Goal: Find specific page/section: Find specific page/section

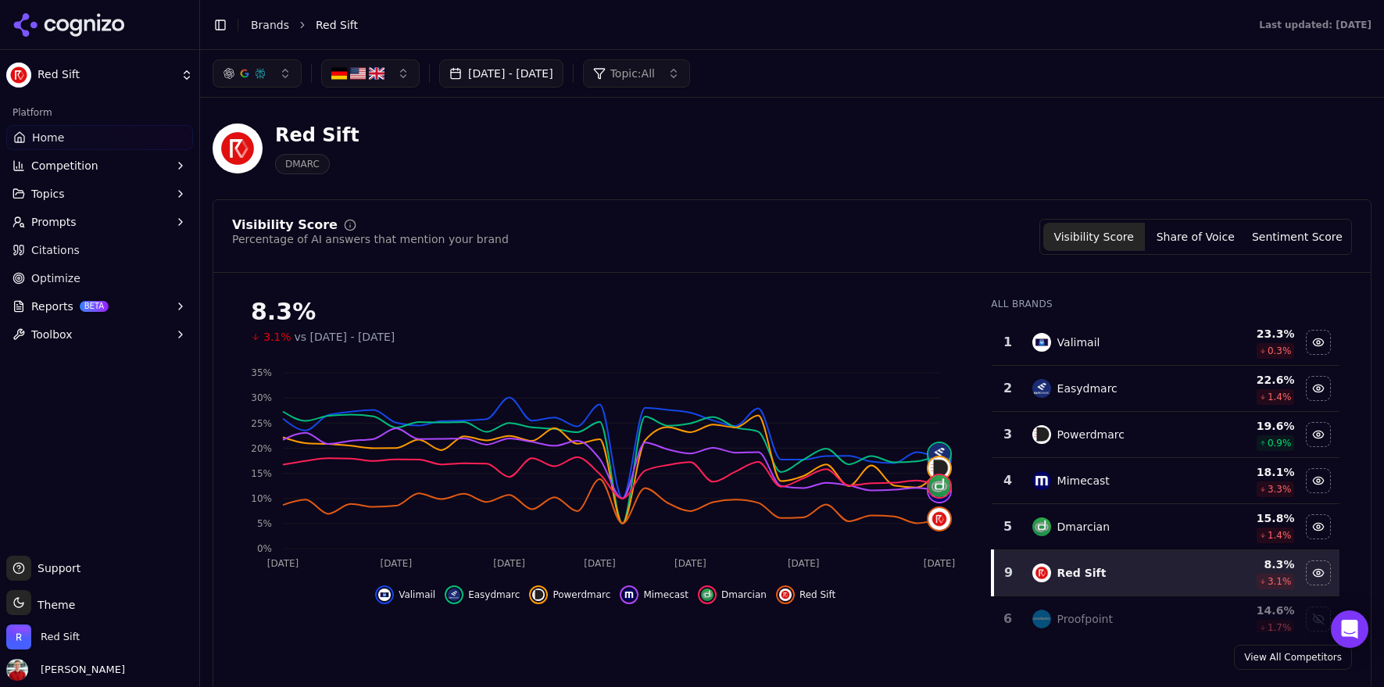
click at [514, 65] on button "[DATE] - [DATE]" at bounding box center [501, 73] width 124 height 28
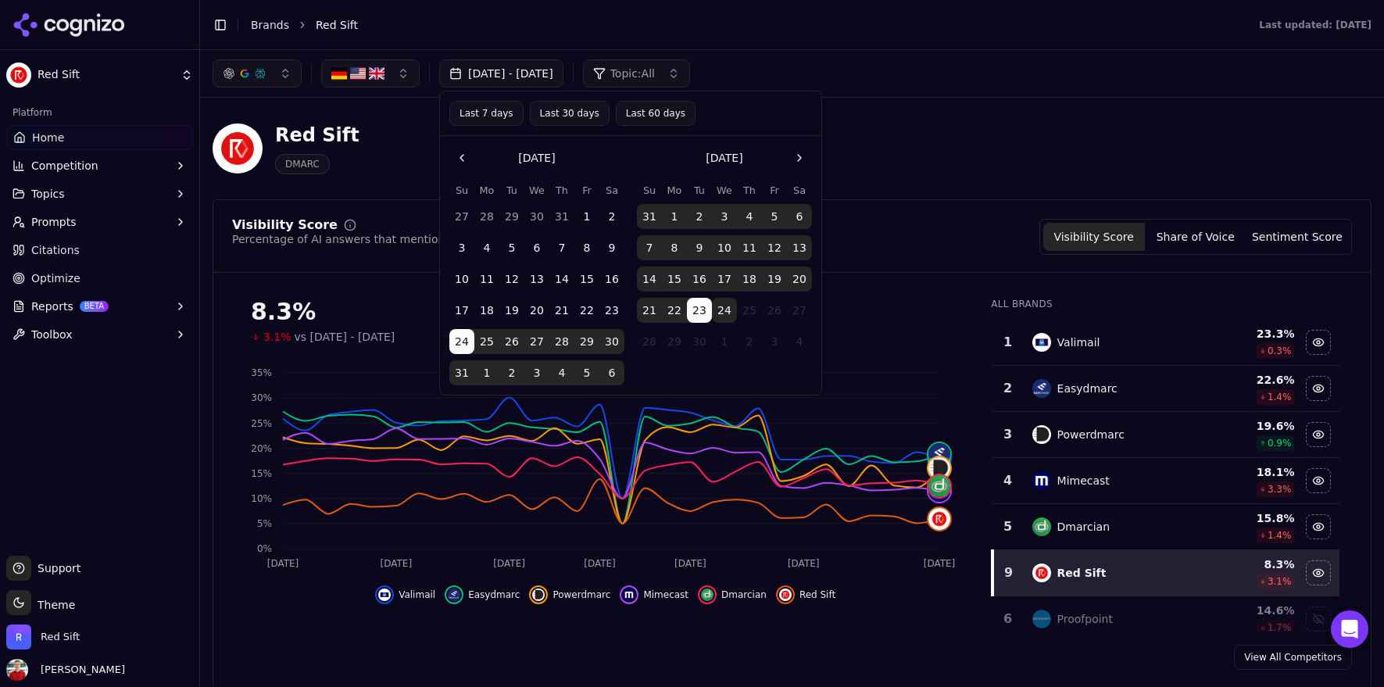
click at [570, 116] on button "Last 30 days" at bounding box center [570, 113] width 80 height 25
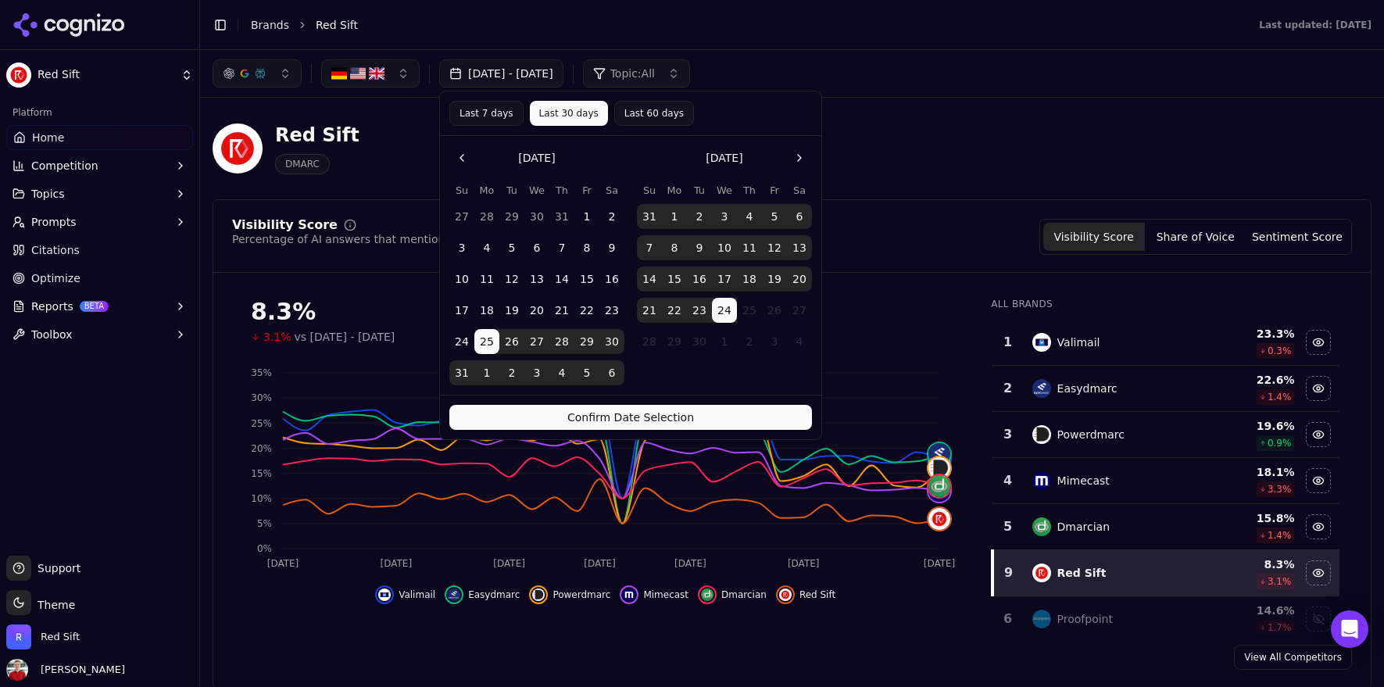
click at [616, 416] on button "Confirm Date Selection" at bounding box center [630, 417] width 363 height 25
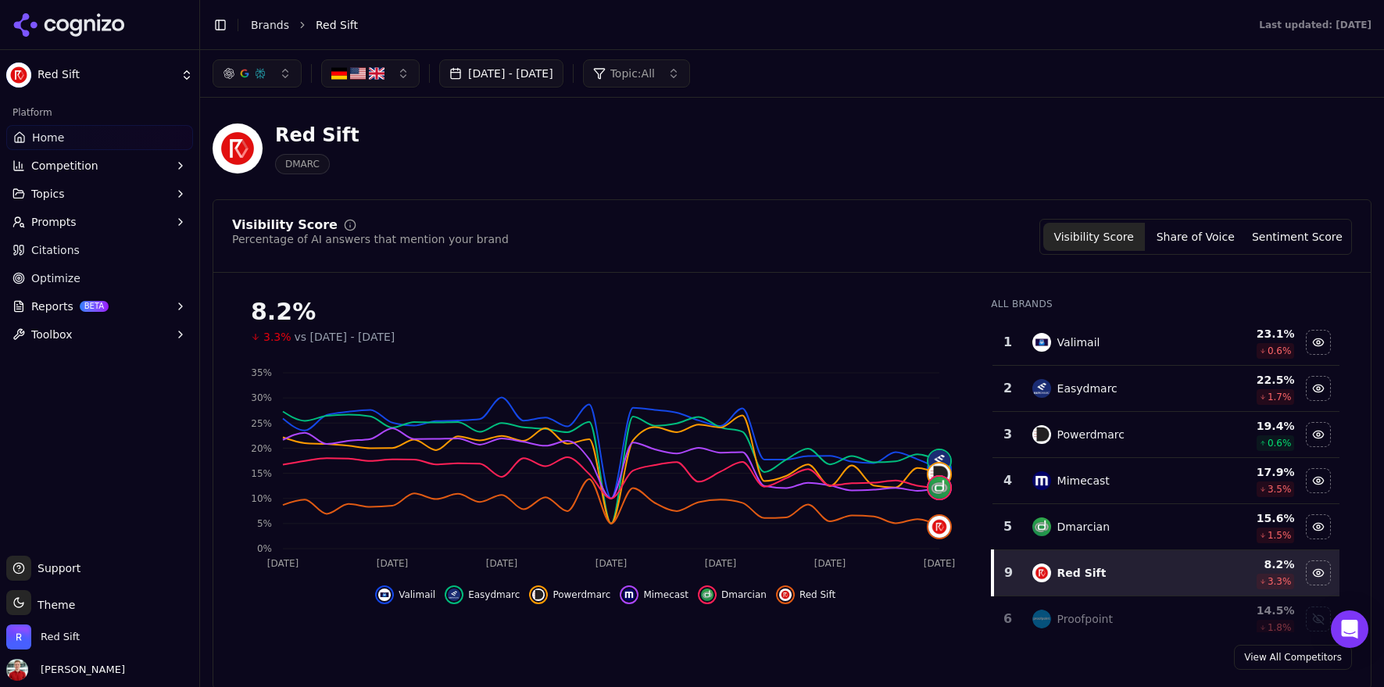
click at [50, 251] on span "Citations" at bounding box center [55, 250] width 48 height 16
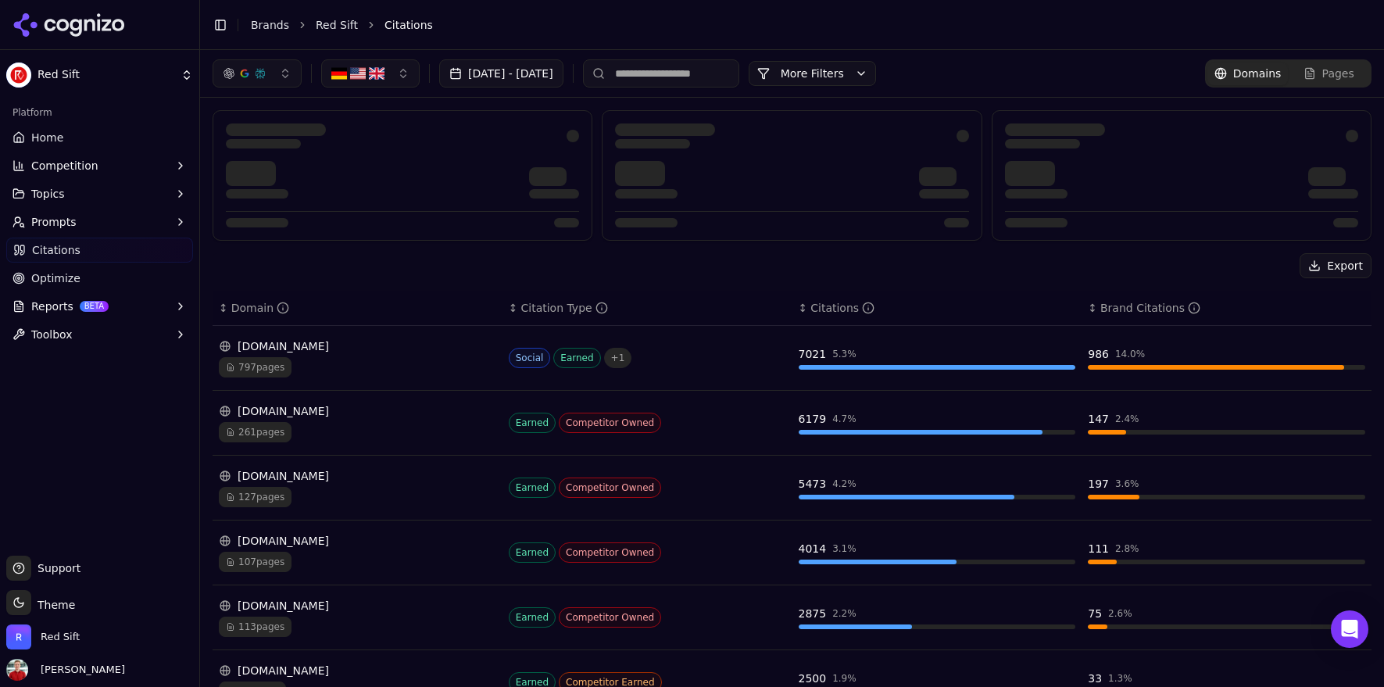
click at [876, 76] on button "More Filters" at bounding box center [812, 73] width 127 height 25
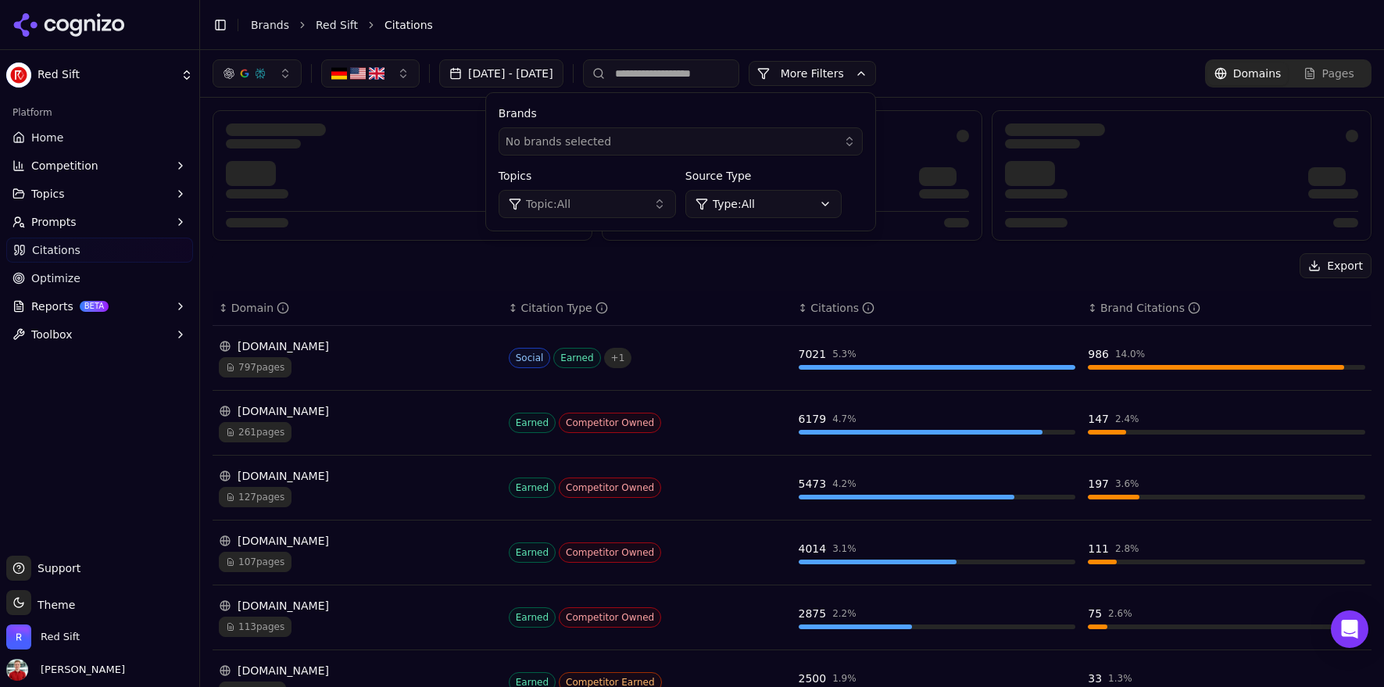
click at [672, 206] on button "Topic: All" at bounding box center [587, 204] width 177 height 28
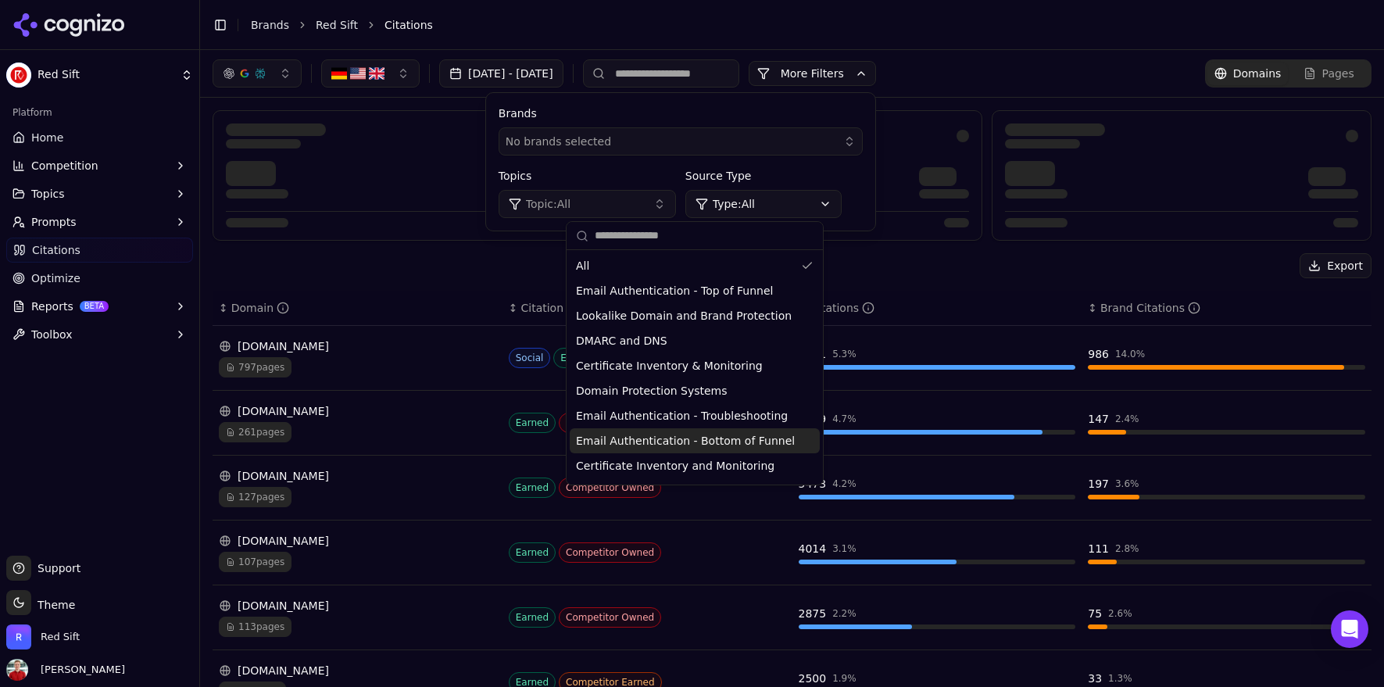
click at [648, 440] on span "Email Authentication - Bottom of Funnel" at bounding box center [685, 441] width 219 height 16
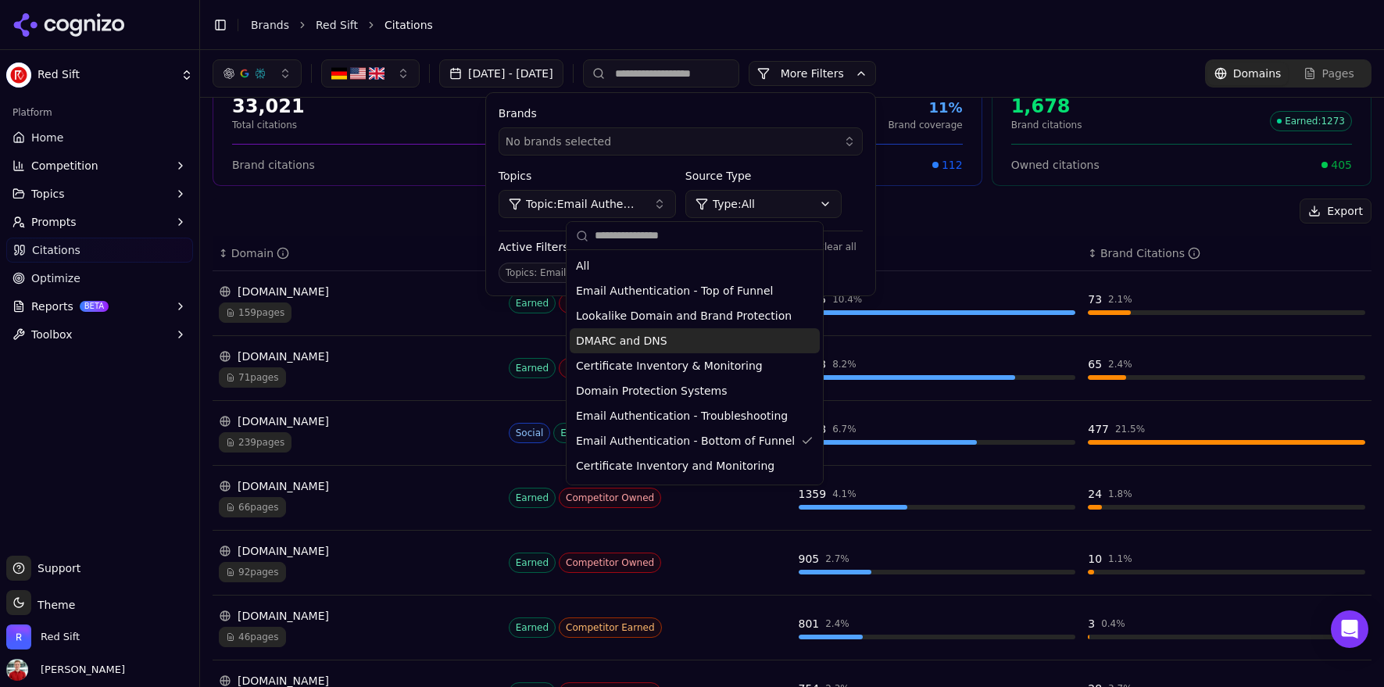
scroll to position [75, 0]
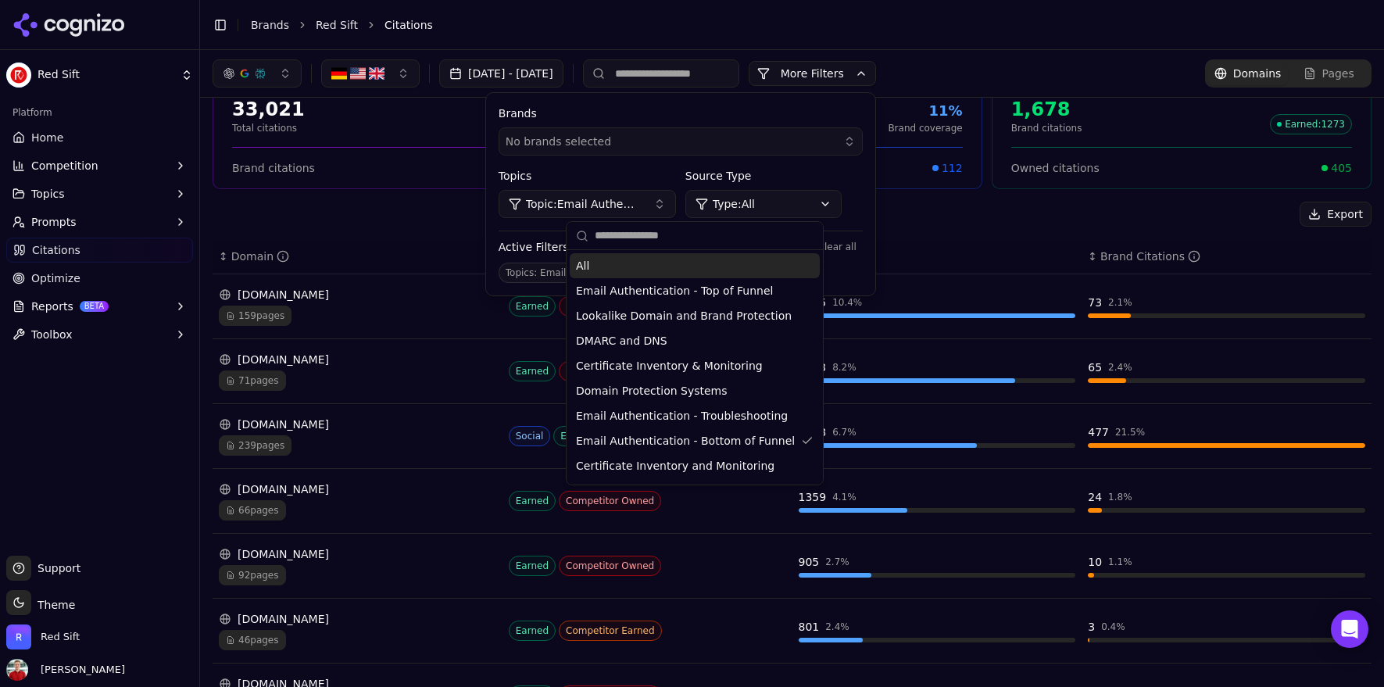
click at [478, 211] on div "Export" at bounding box center [792, 214] width 1159 height 25
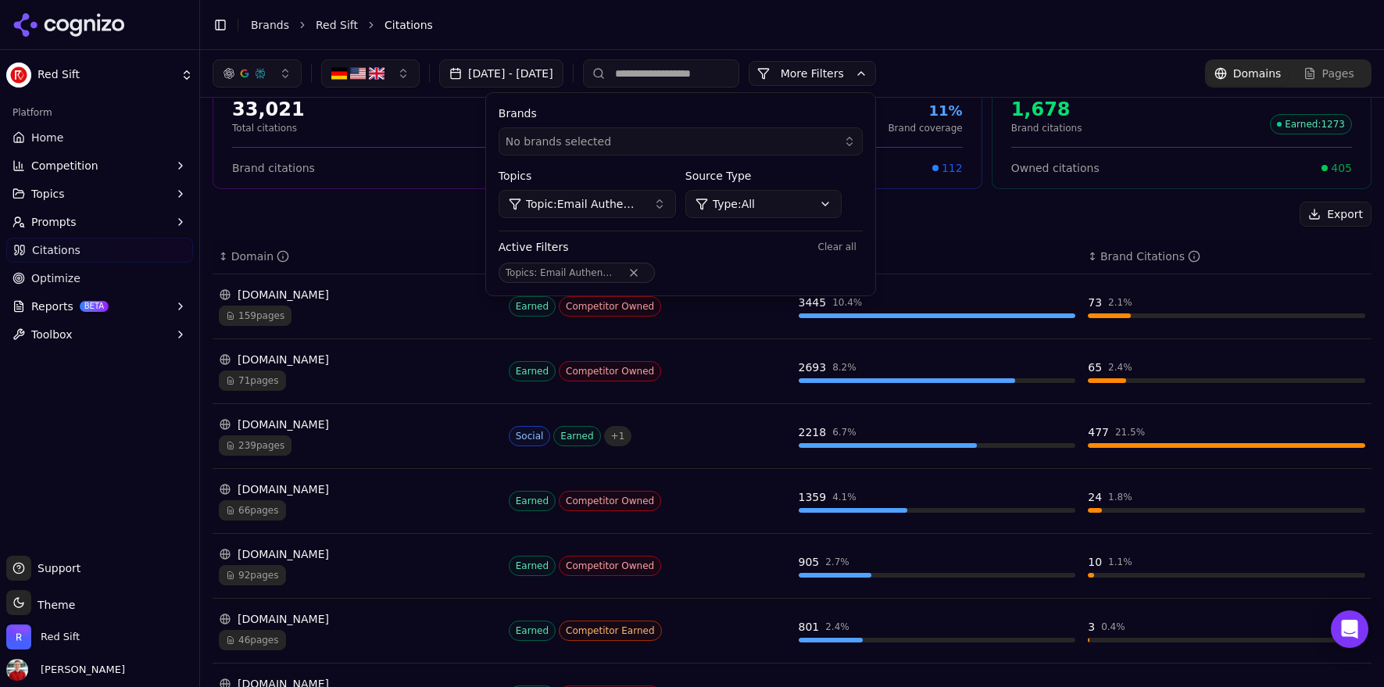
click at [478, 211] on div "Export" at bounding box center [792, 214] width 1159 height 25
click at [876, 73] on button "More Filters" at bounding box center [812, 73] width 127 height 25
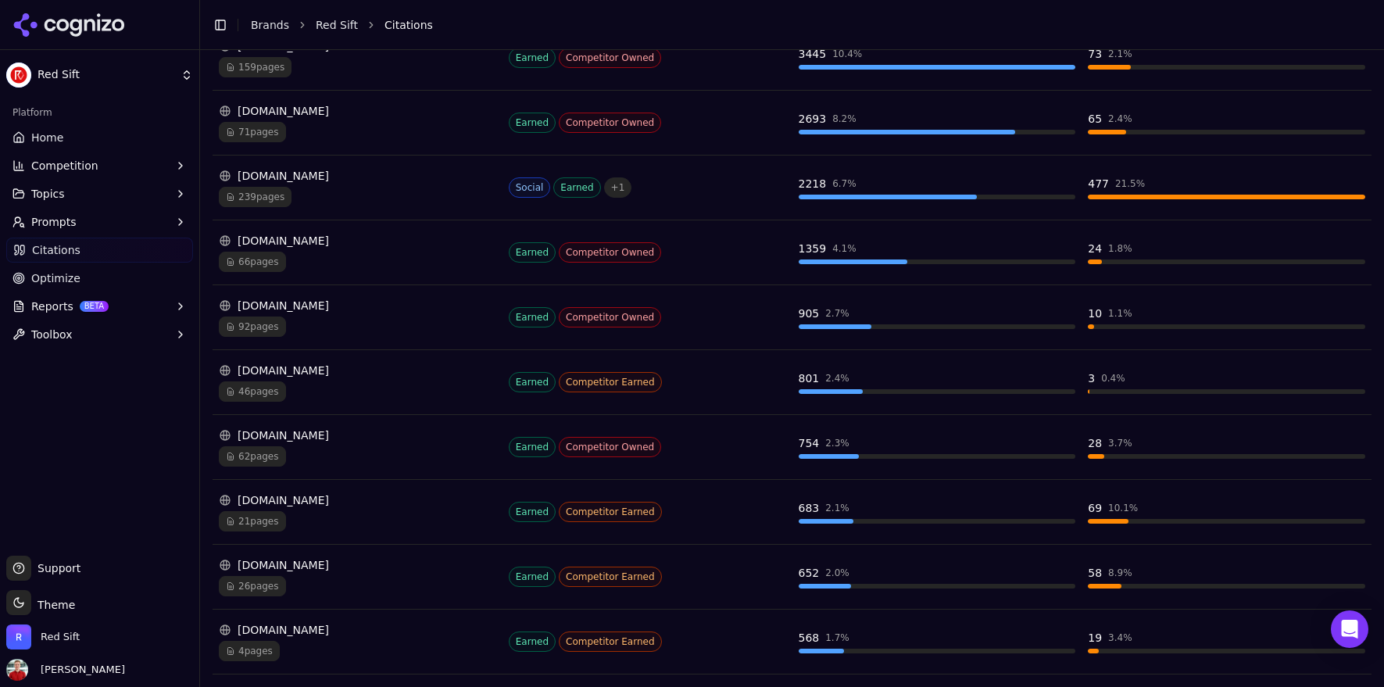
scroll to position [361, 0]
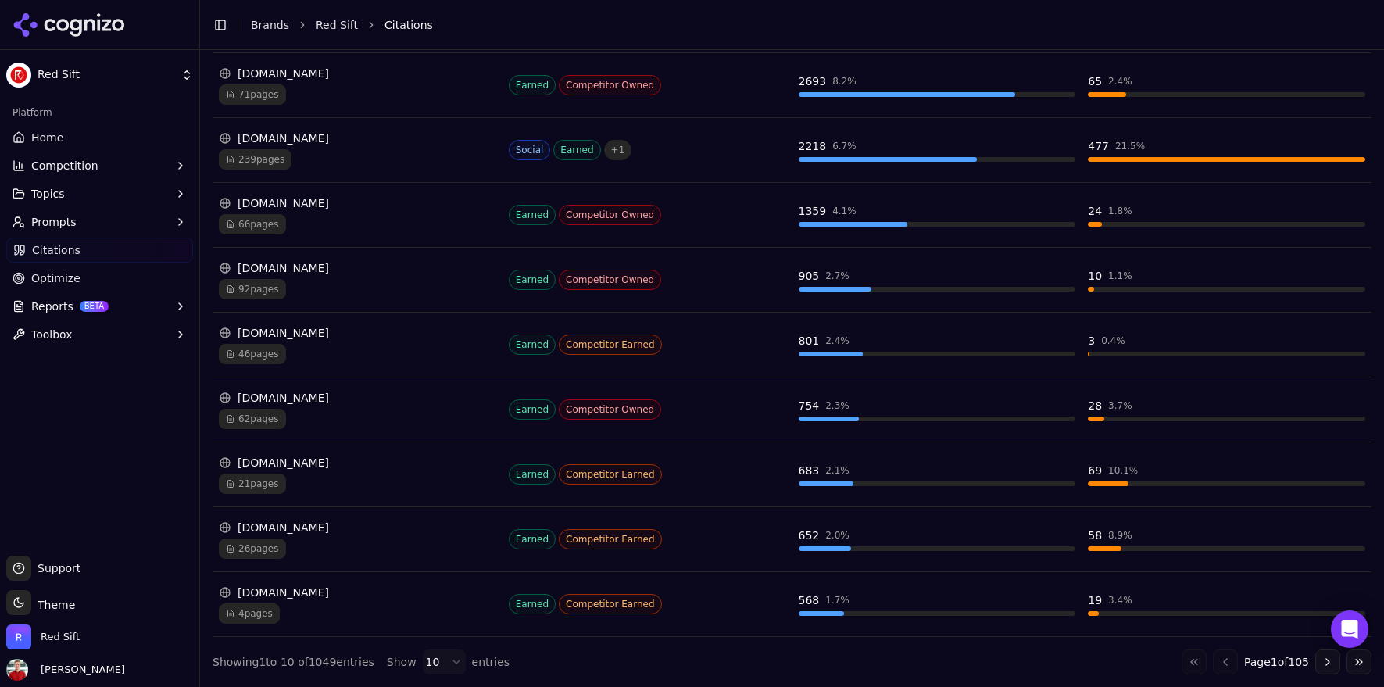
click at [1324, 662] on button "Go to next page" at bounding box center [1327, 662] width 25 height 25
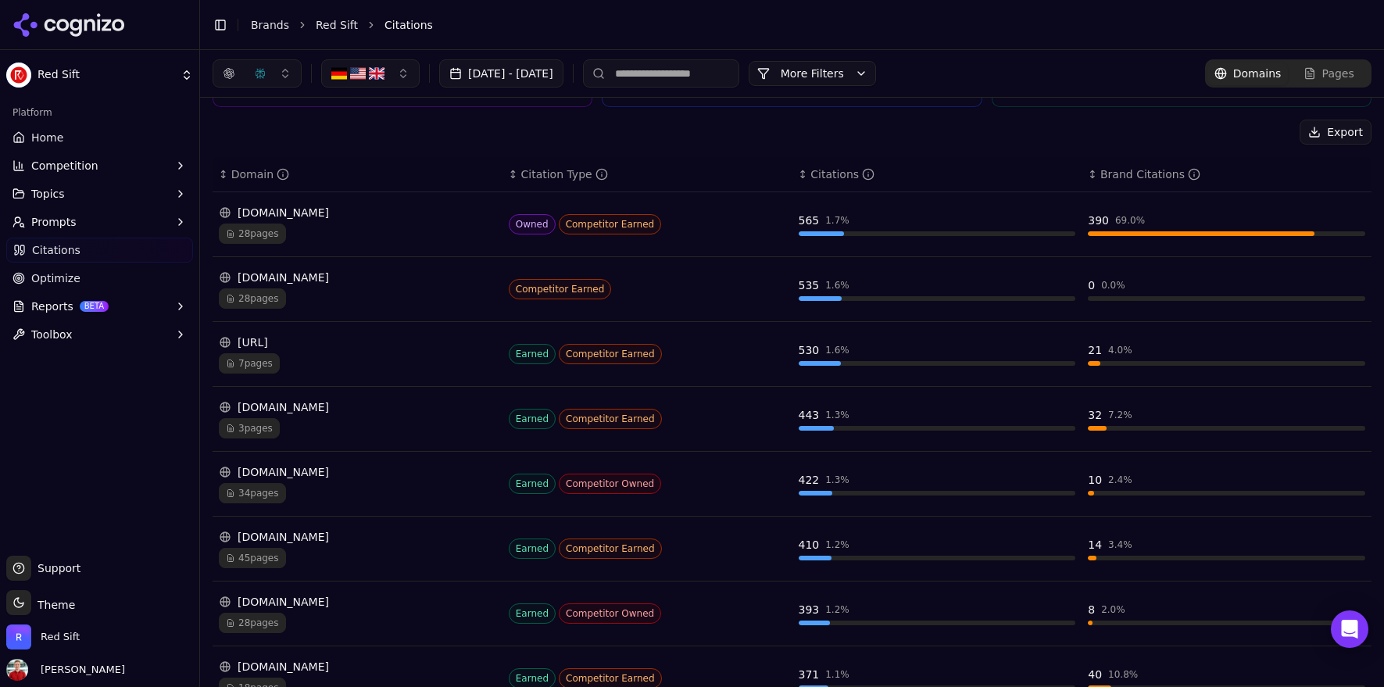
scroll to position [0, 0]
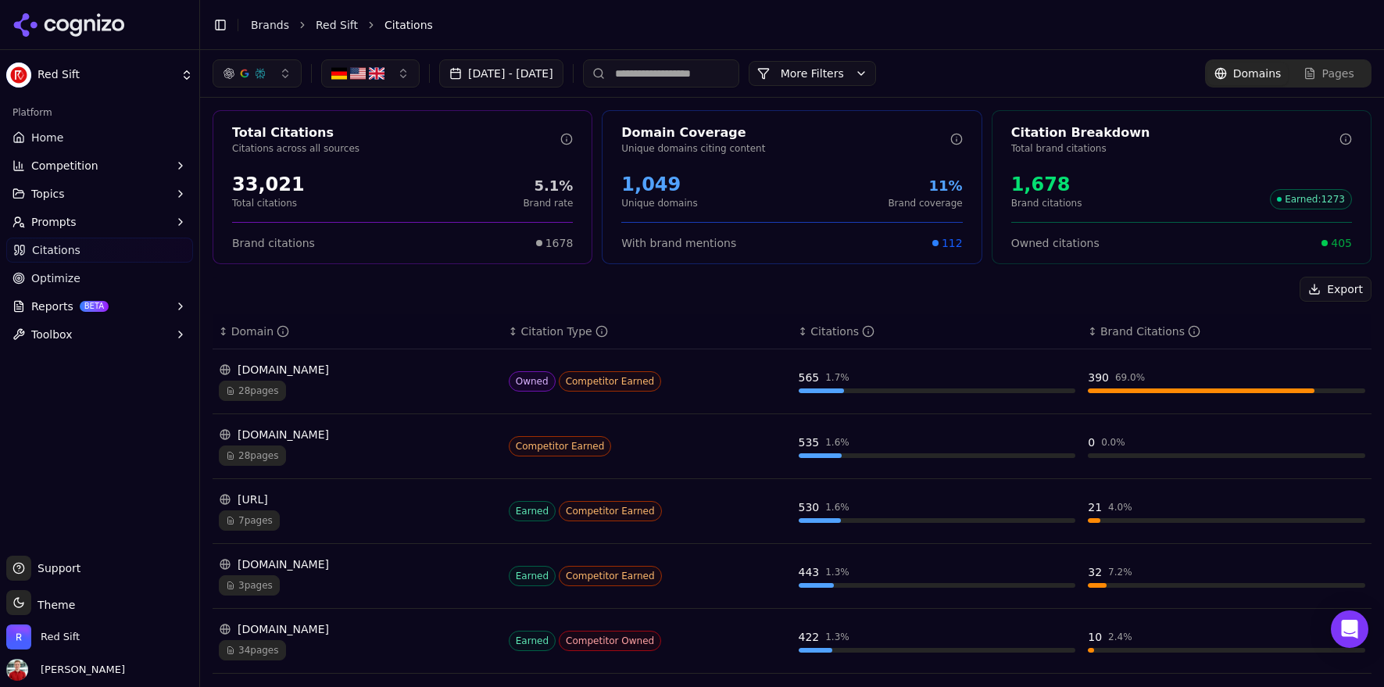
click at [876, 80] on button "More Filters" at bounding box center [812, 73] width 127 height 25
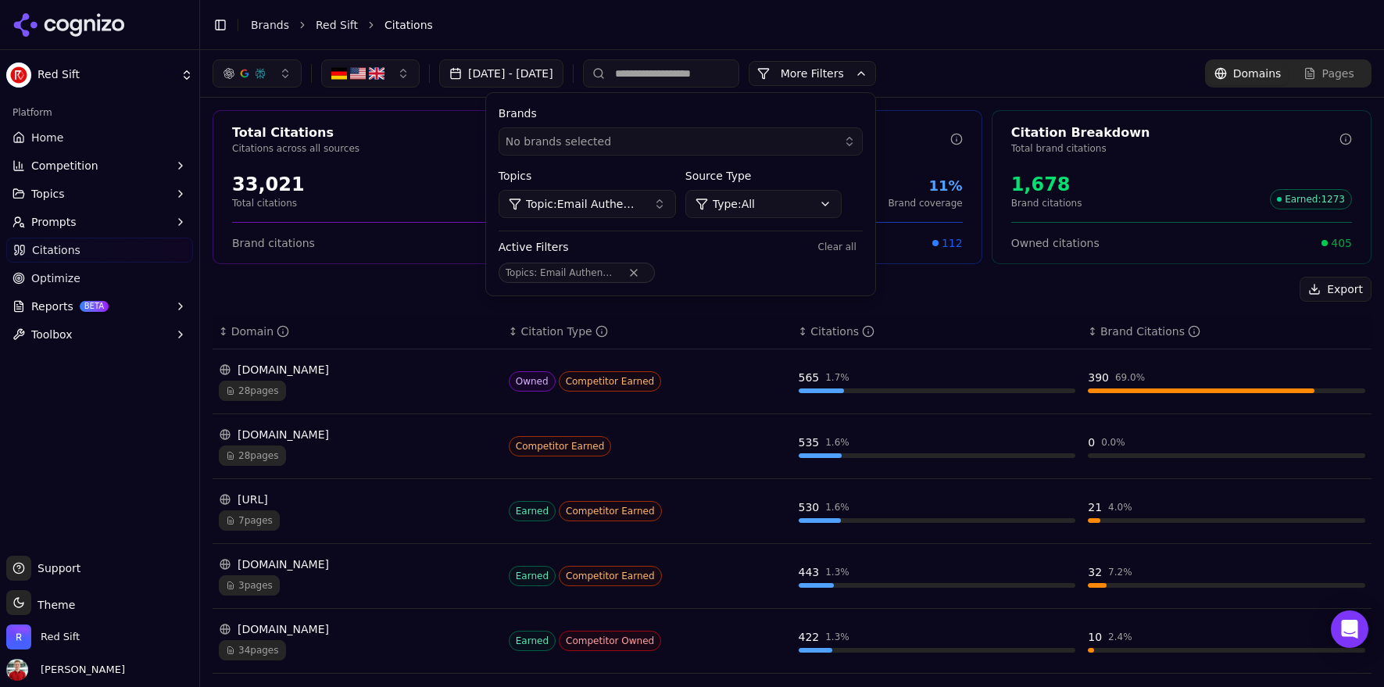
click at [676, 206] on button "Topic: Email Authentication - Bottom of Funnel" at bounding box center [587, 204] width 177 height 28
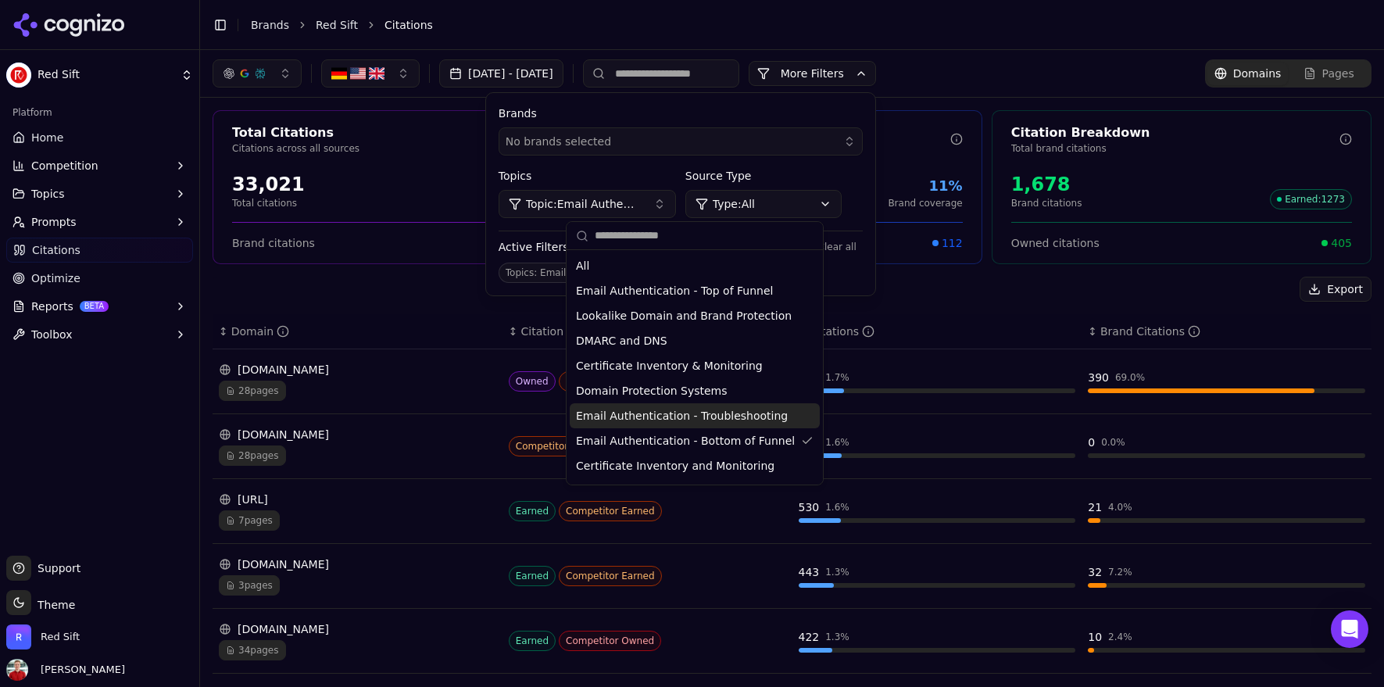
click at [694, 415] on span "Email Authentication - Troubleshooting" at bounding box center [682, 416] width 212 height 16
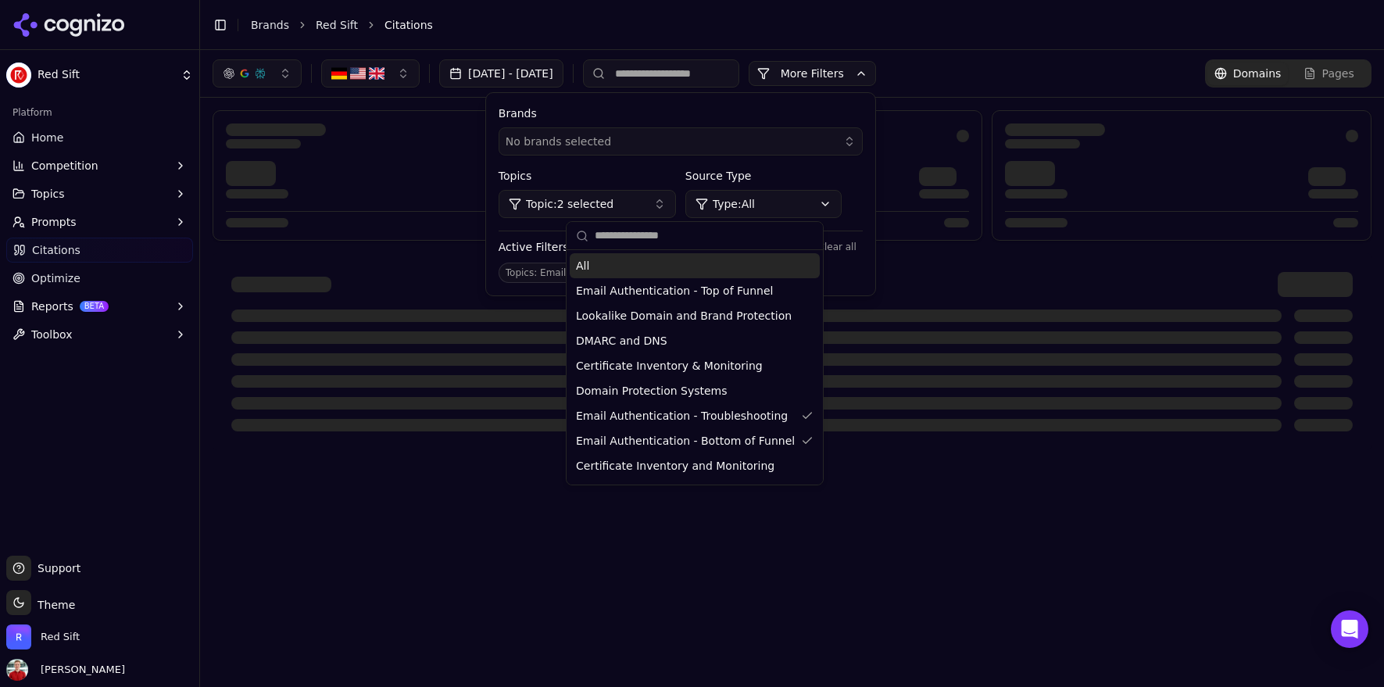
click at [676, 205] on button "Topic: 2 selected" at bounding box center [587, 204] width 177 height 28
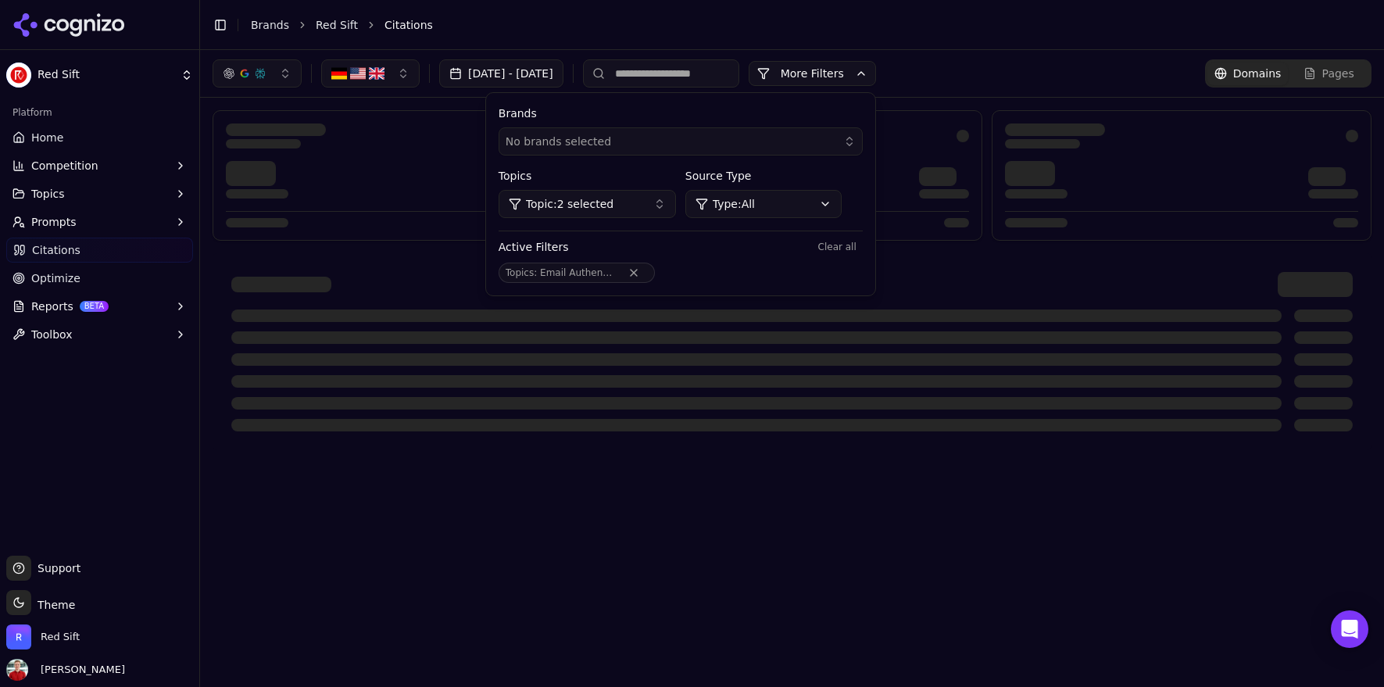
click at [676, 205] on button "Topic: 2 selected" at bounding box center [587, 204] width 177 height 28
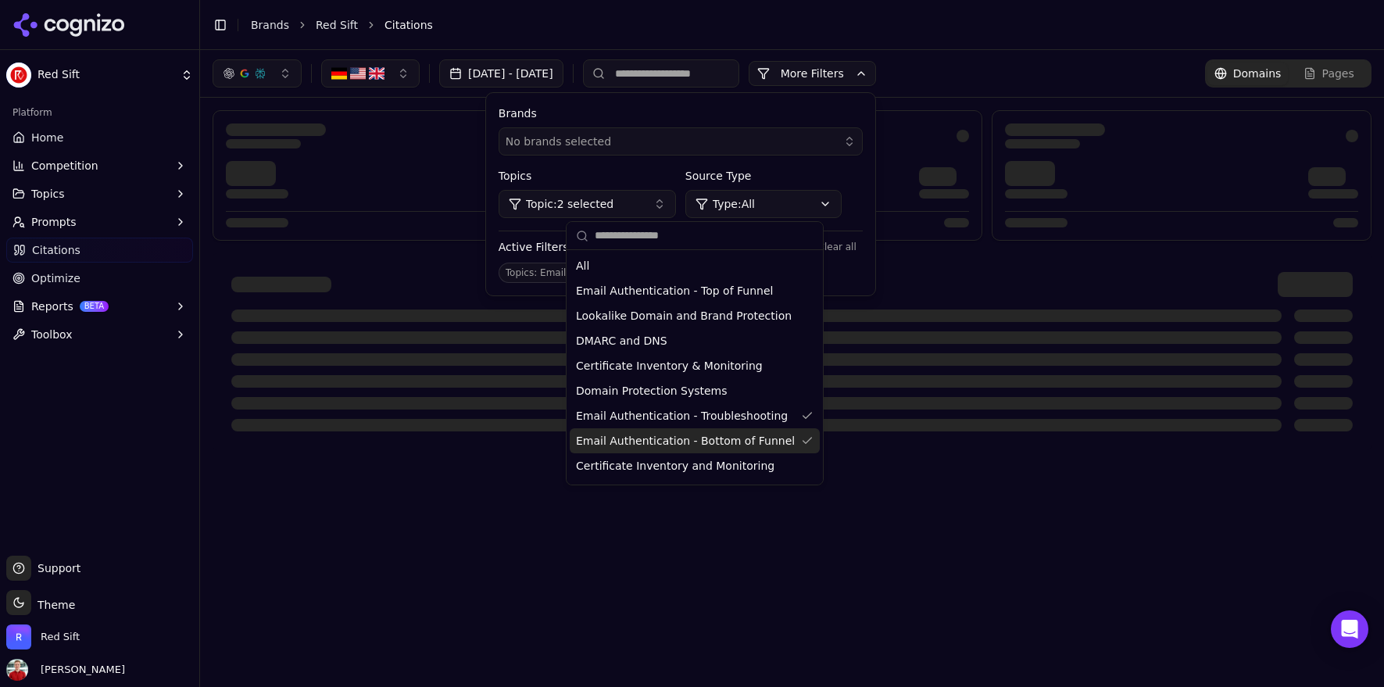
click at [692, 437] on span "Email Authentication - Bottom of Funnel" at bounding box center [685, 441] width 219 height 16
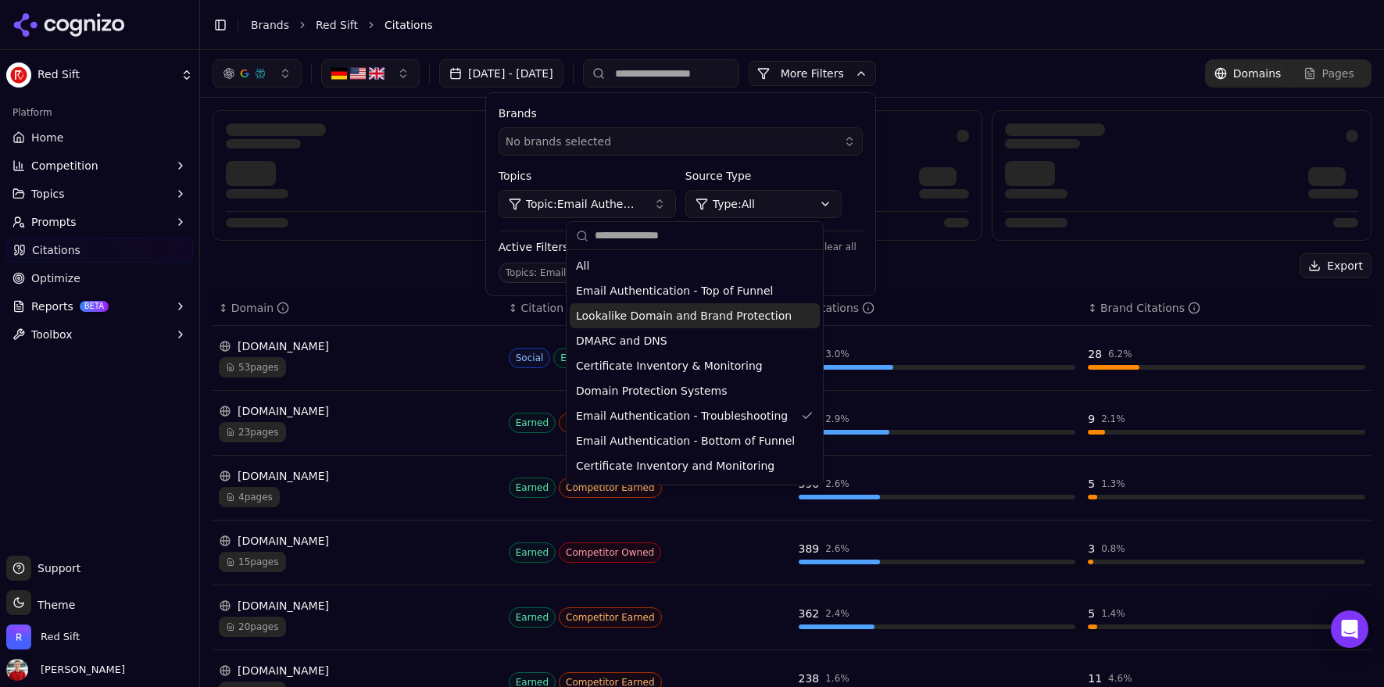
click at [917, 542] on tbody "[DOMAIN_NAME] 53 pages Social Earned + 1 454 3.0 % 28 6.2 % [DOMAIN_NAME] 23 pa…" at bounding box center [792, 650] width 1159 height 649
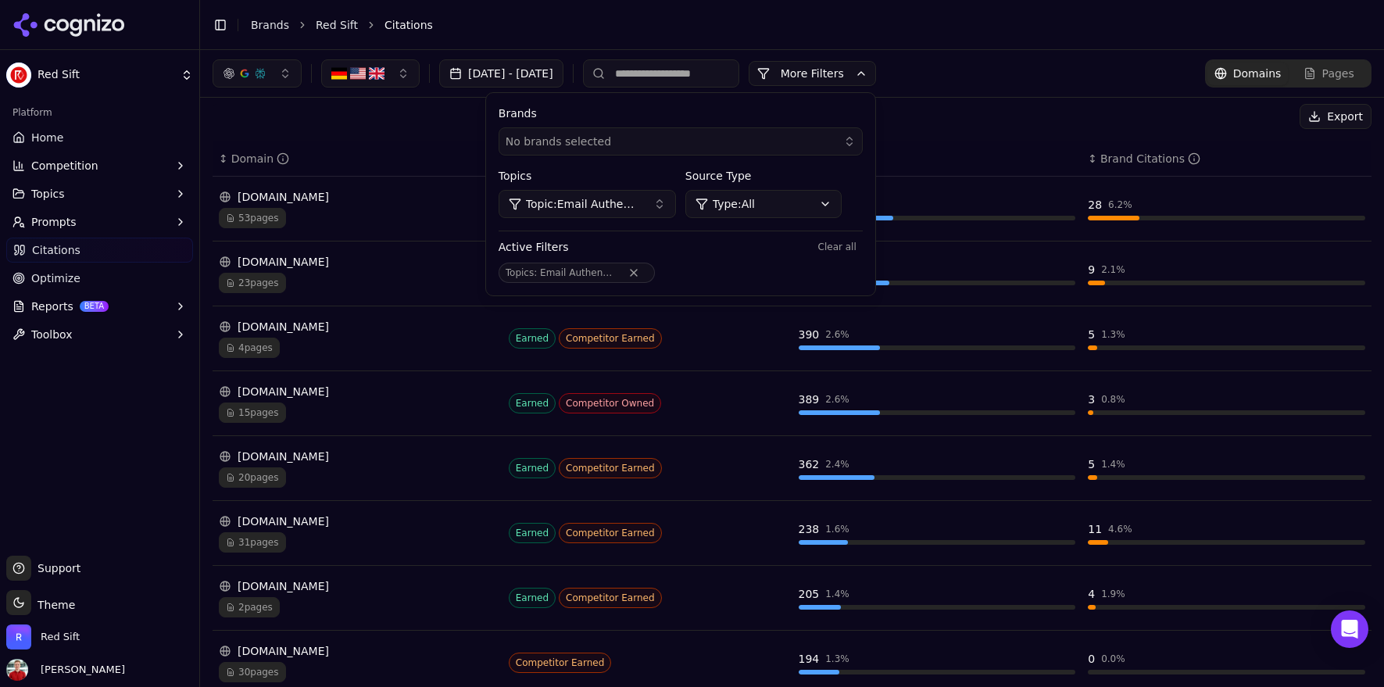
scroll to position [172, 0]
click at [397, 127] on div "Export" at bounding box center [792, 117] width 1159 height 25
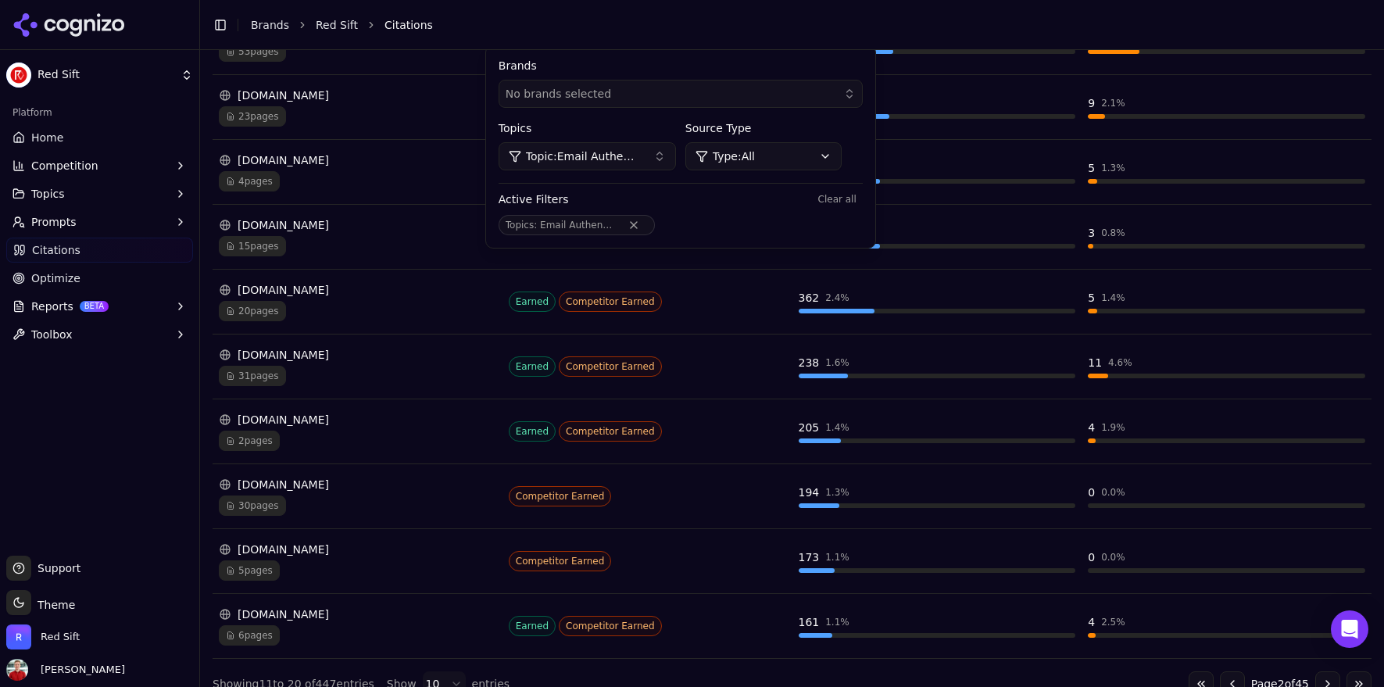
scroll to position [361, 0]
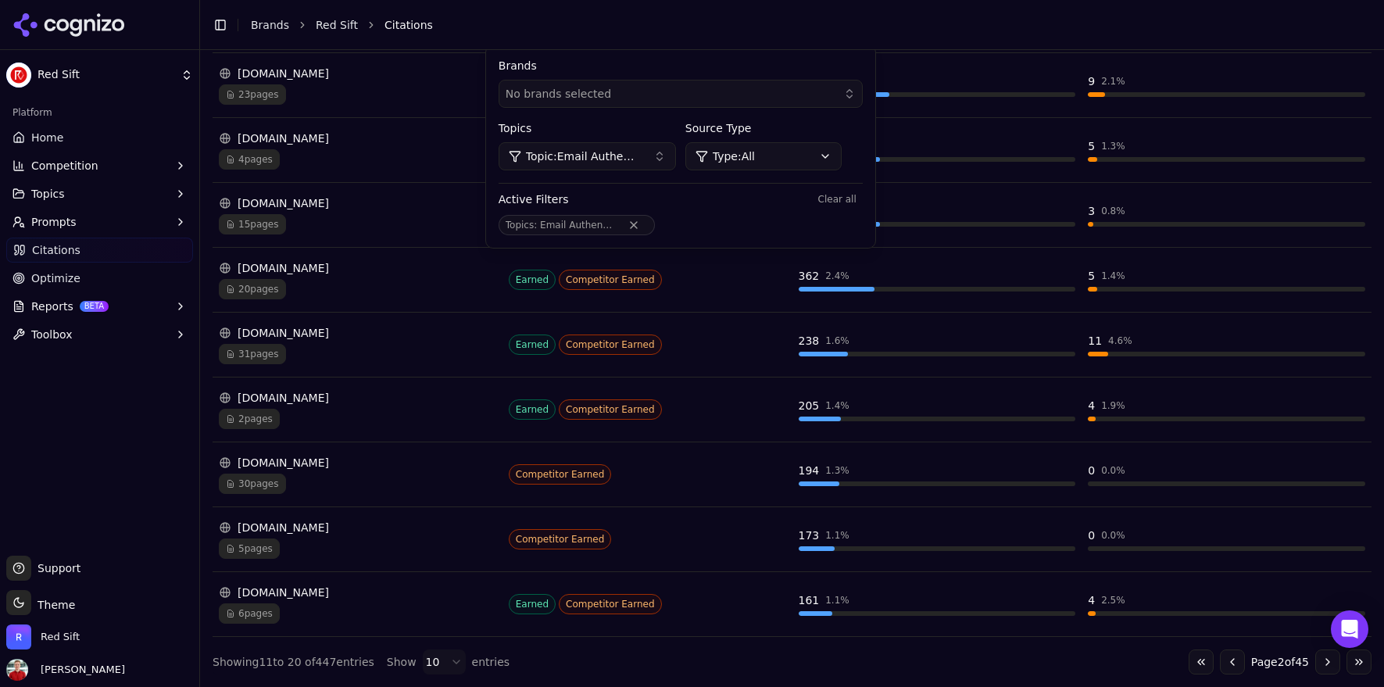
click at [1220, 663] on button "Go to previous page" at bounding box center [1232, 662] width 25 height 25
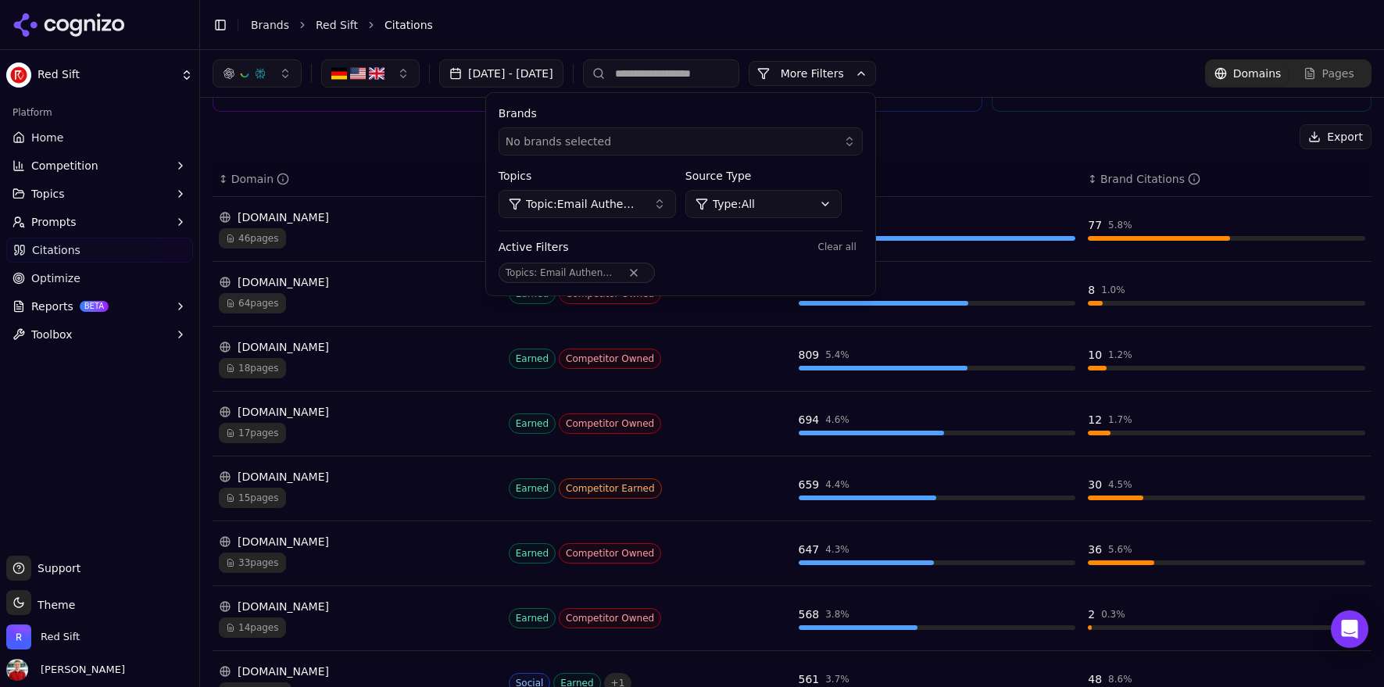
scroll to position [149, 0]
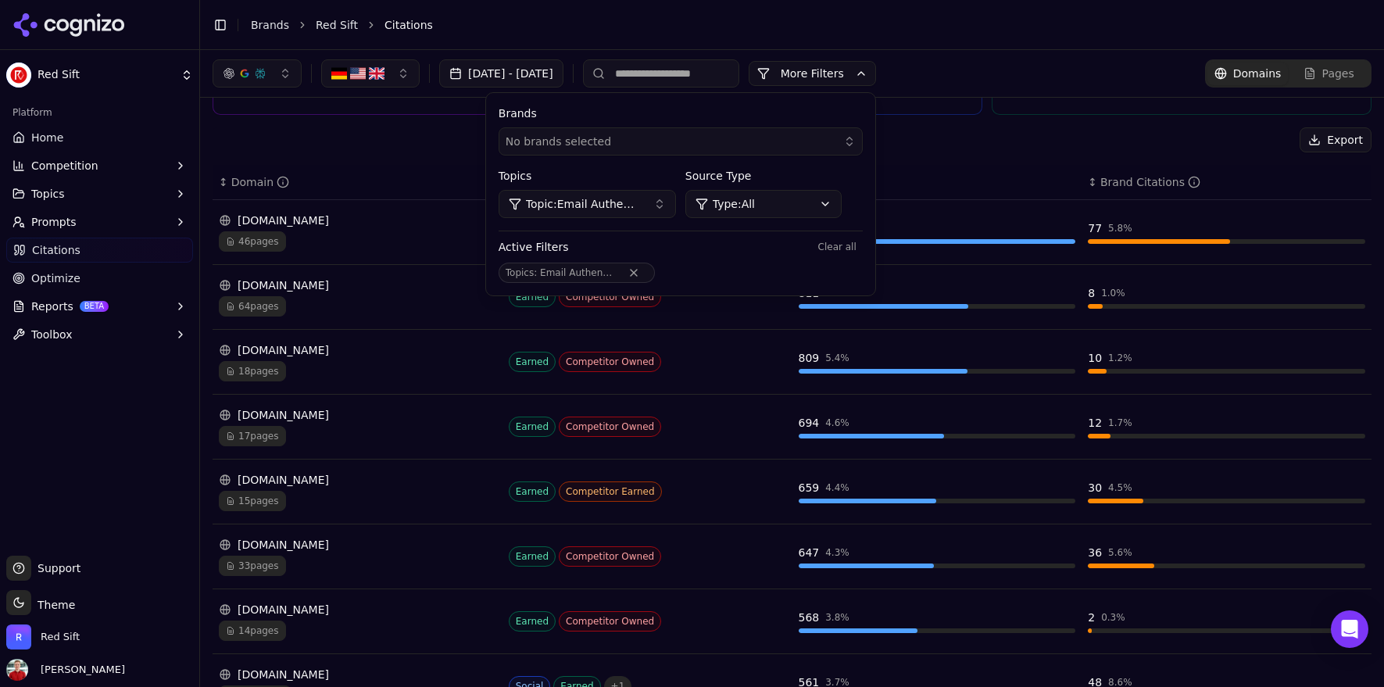
click at [876, 72] on button "More Filters" at bounding box center [812, 73] width 127 height 25
